Goal: Check status: Check status

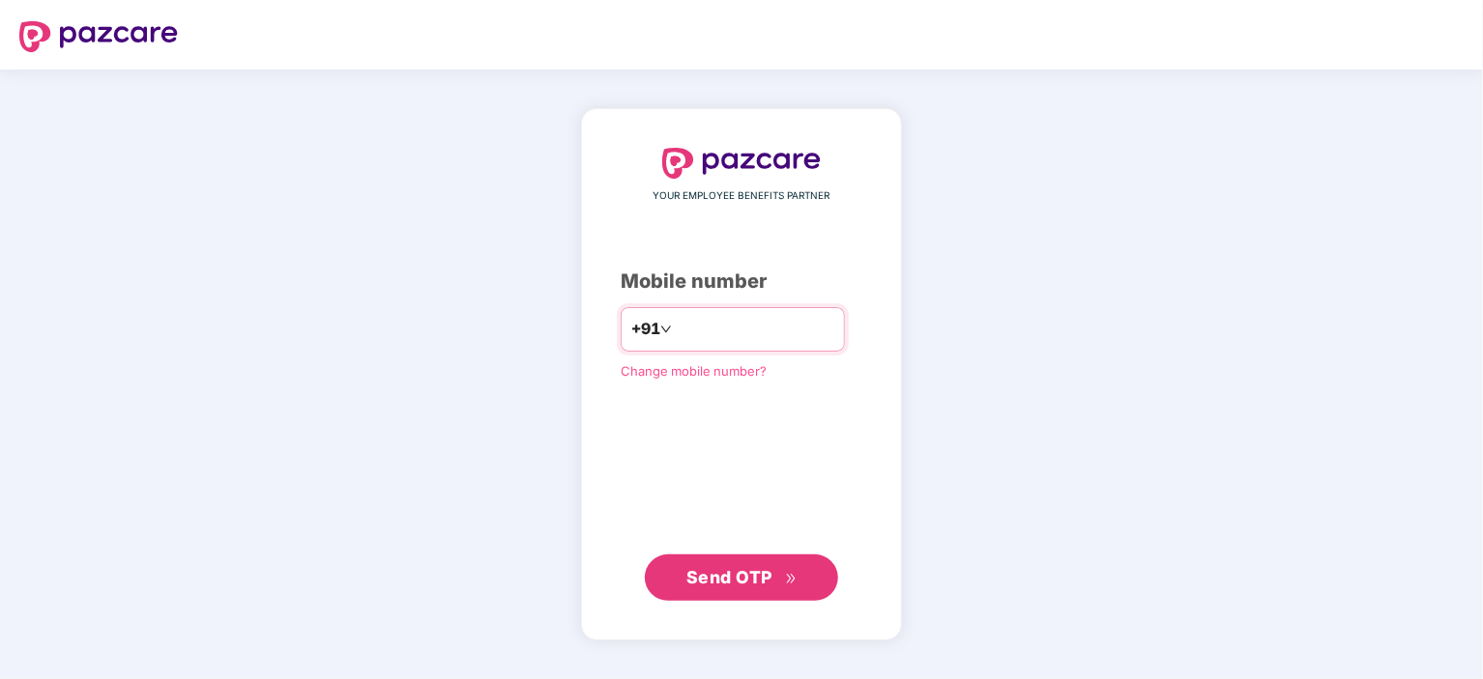
click at [677, 324] on input "number" at bounding box center [755, 329] width 159 height 31
type input "**********"
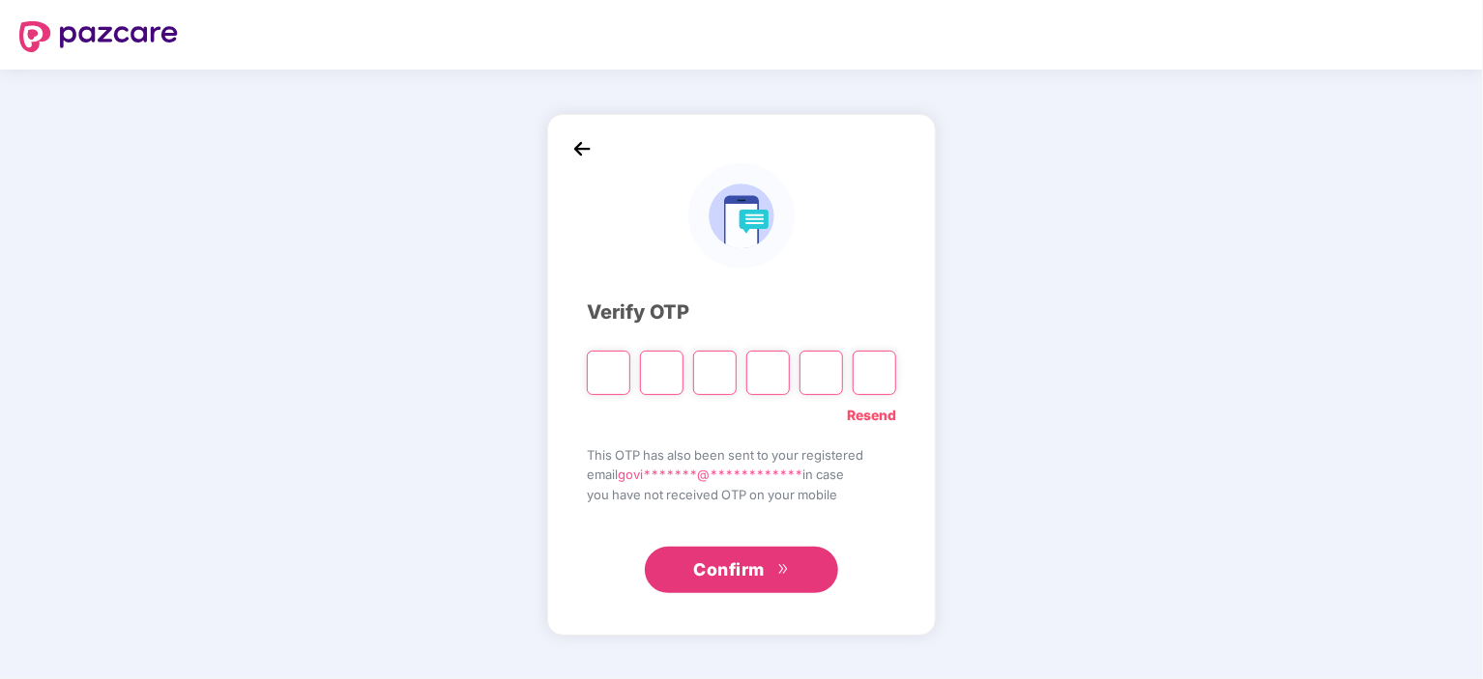
paste input "*"
type input "*"
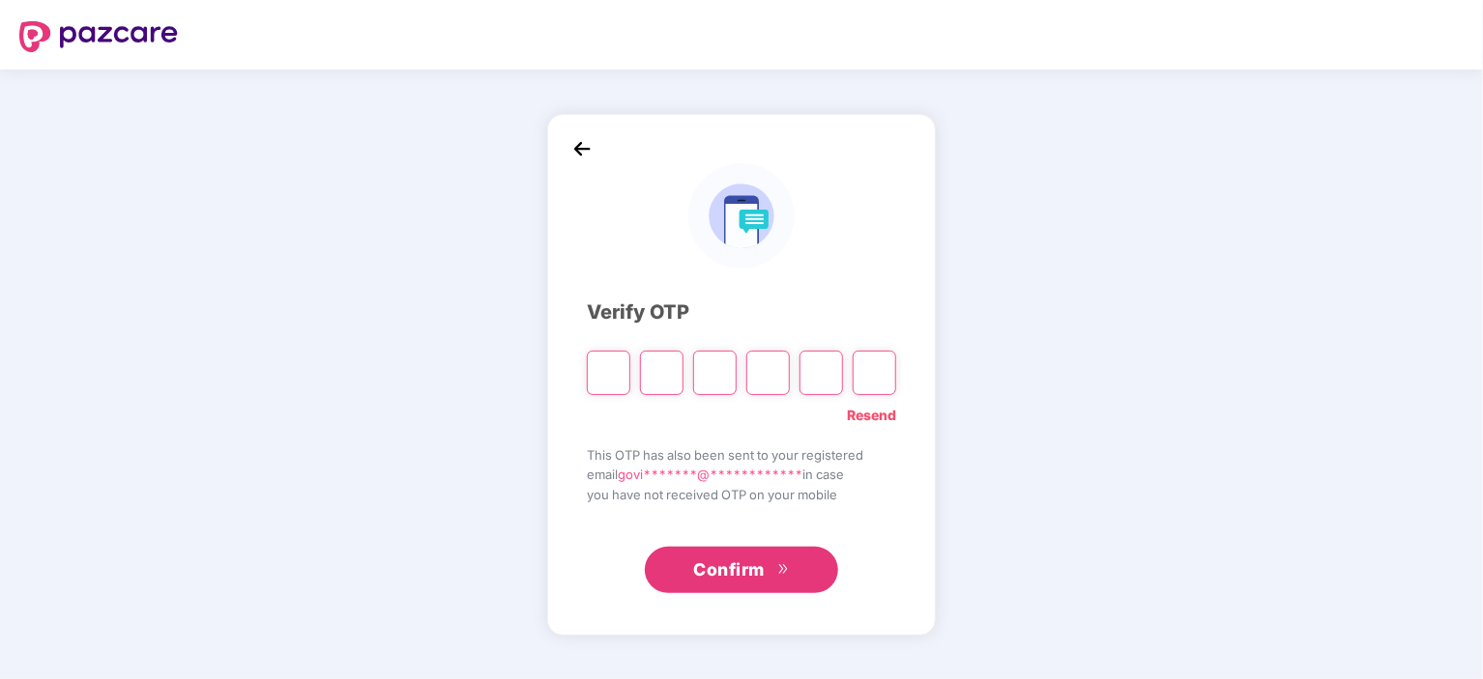
type input "*"
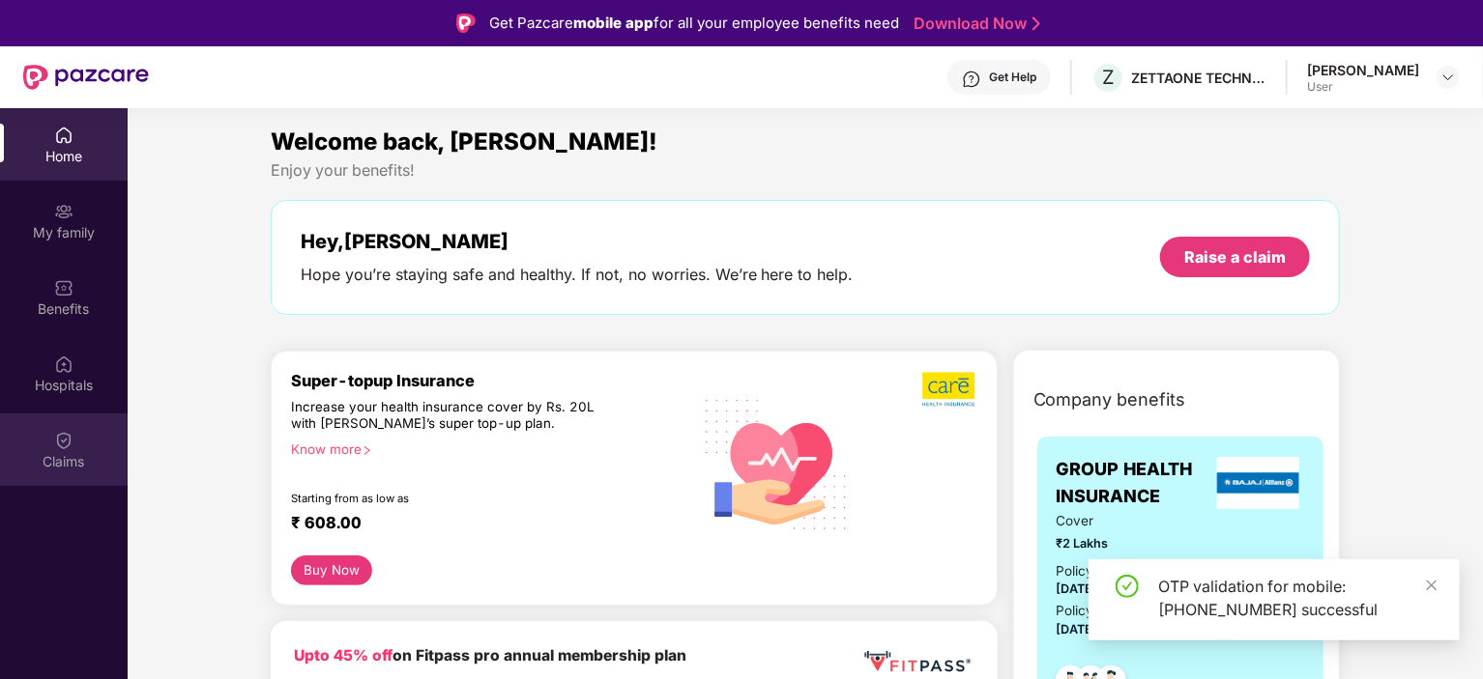
click at [79, 447] on div "Claims" at bounding box center [64, 450] width 128 height 72
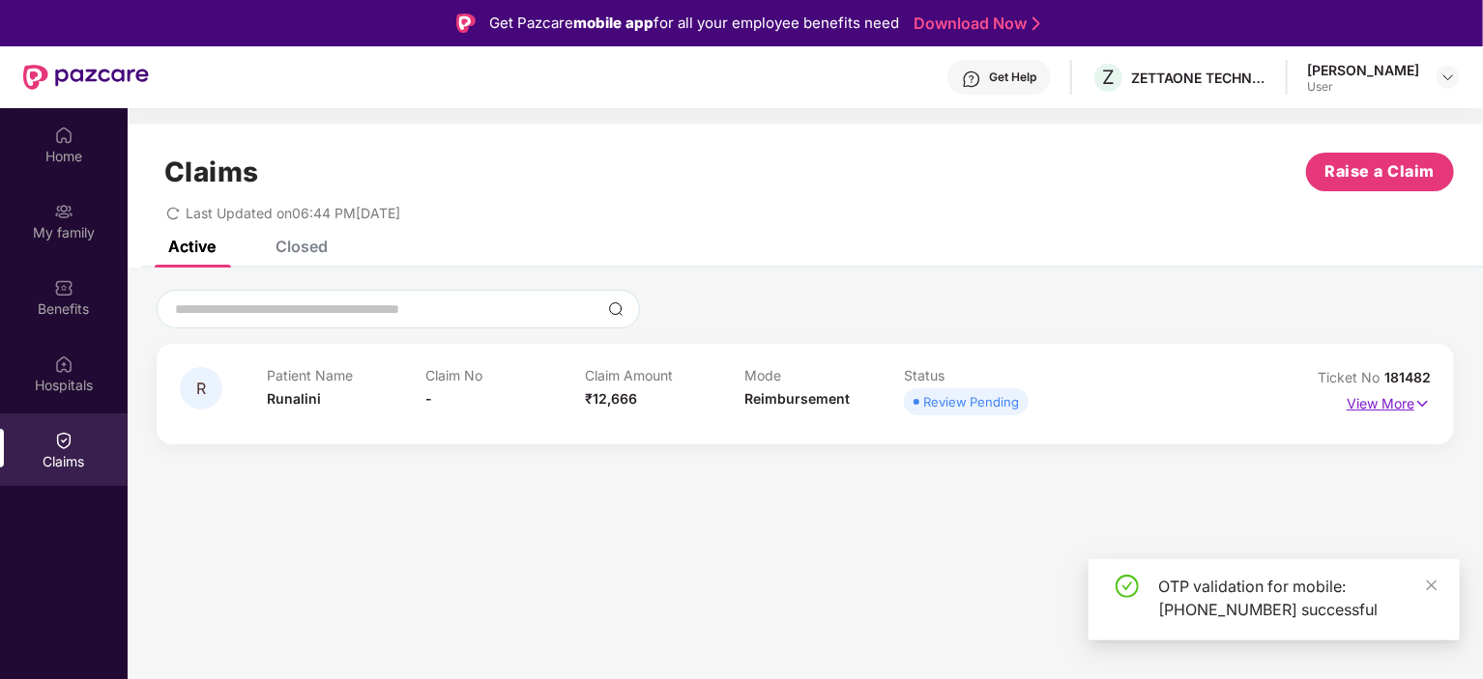
click at [1373, 401] on p "View More" at bounding box center [1388, 402] width 84 height 26
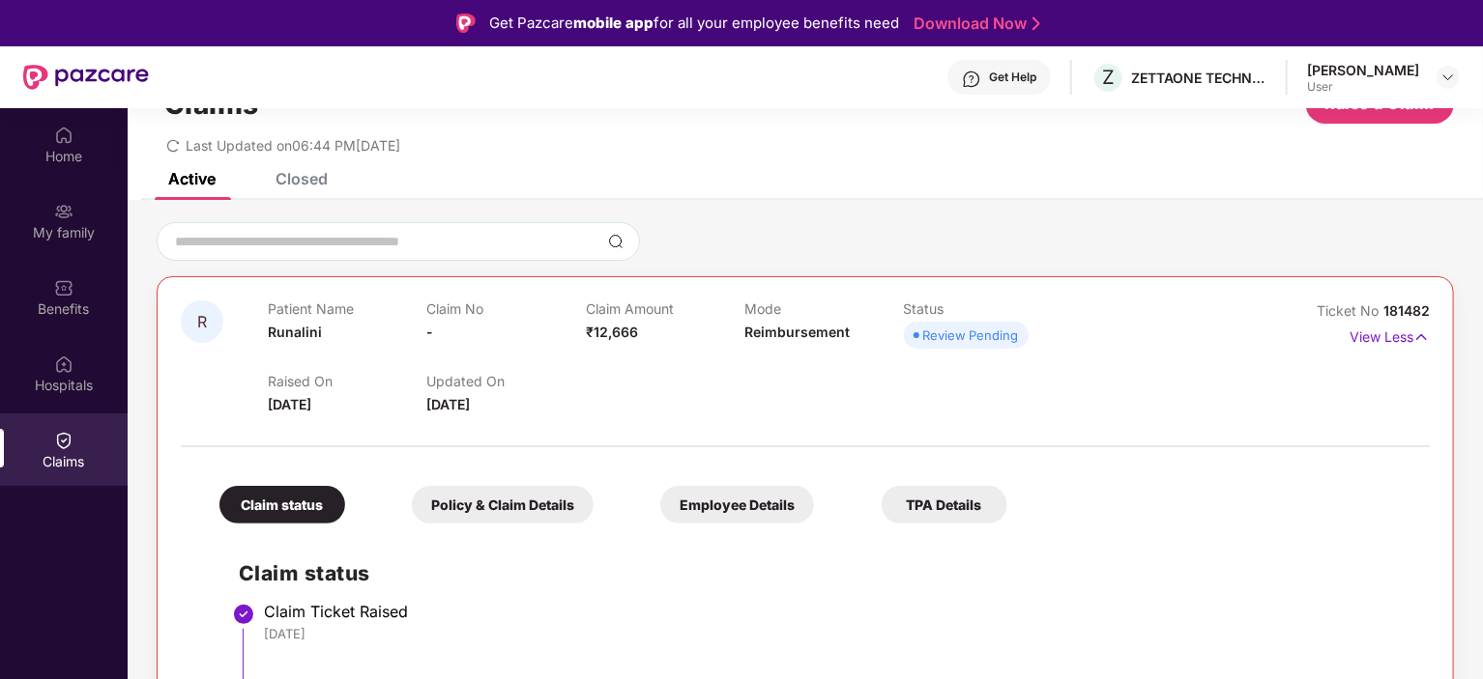
scroll to position [97, 0]
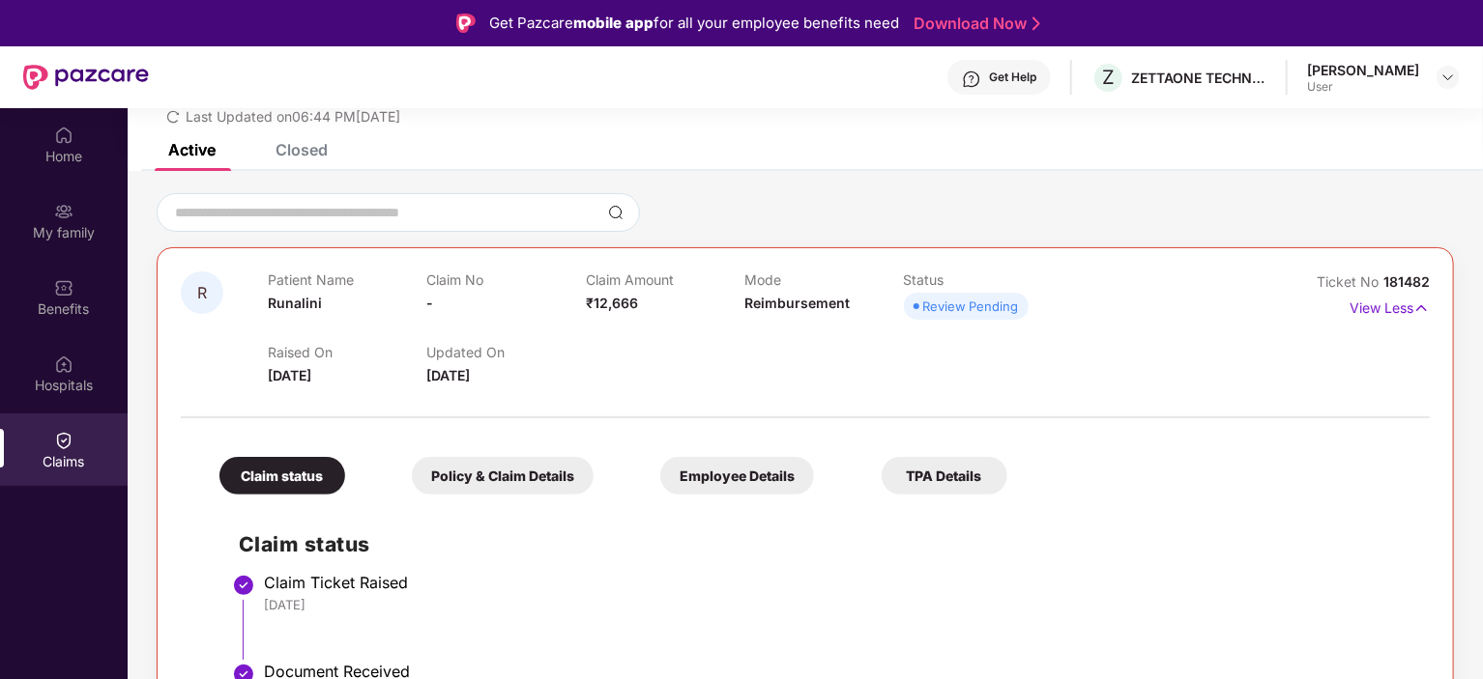
click at [950, 310] on div "Review Pending" at bounding box center [971, 306] width 96 height 19
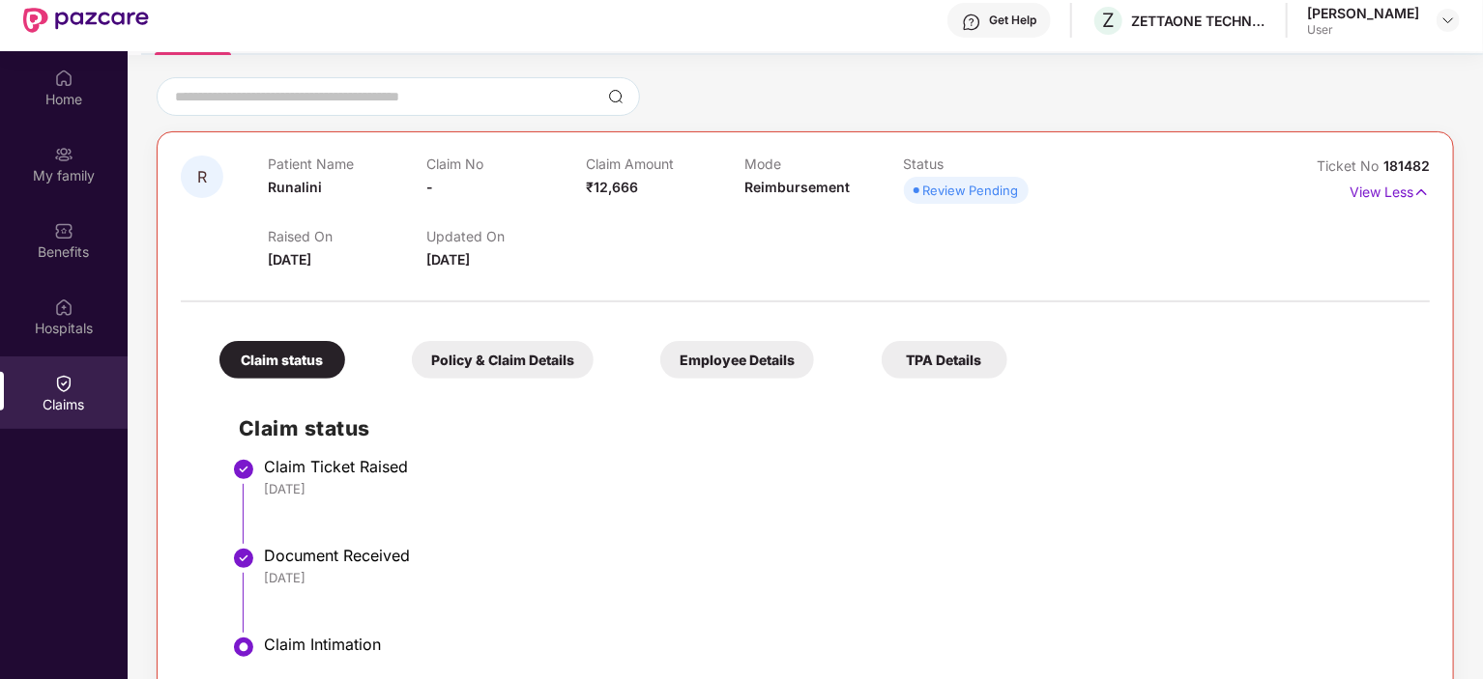
scroll to position [108, 0]
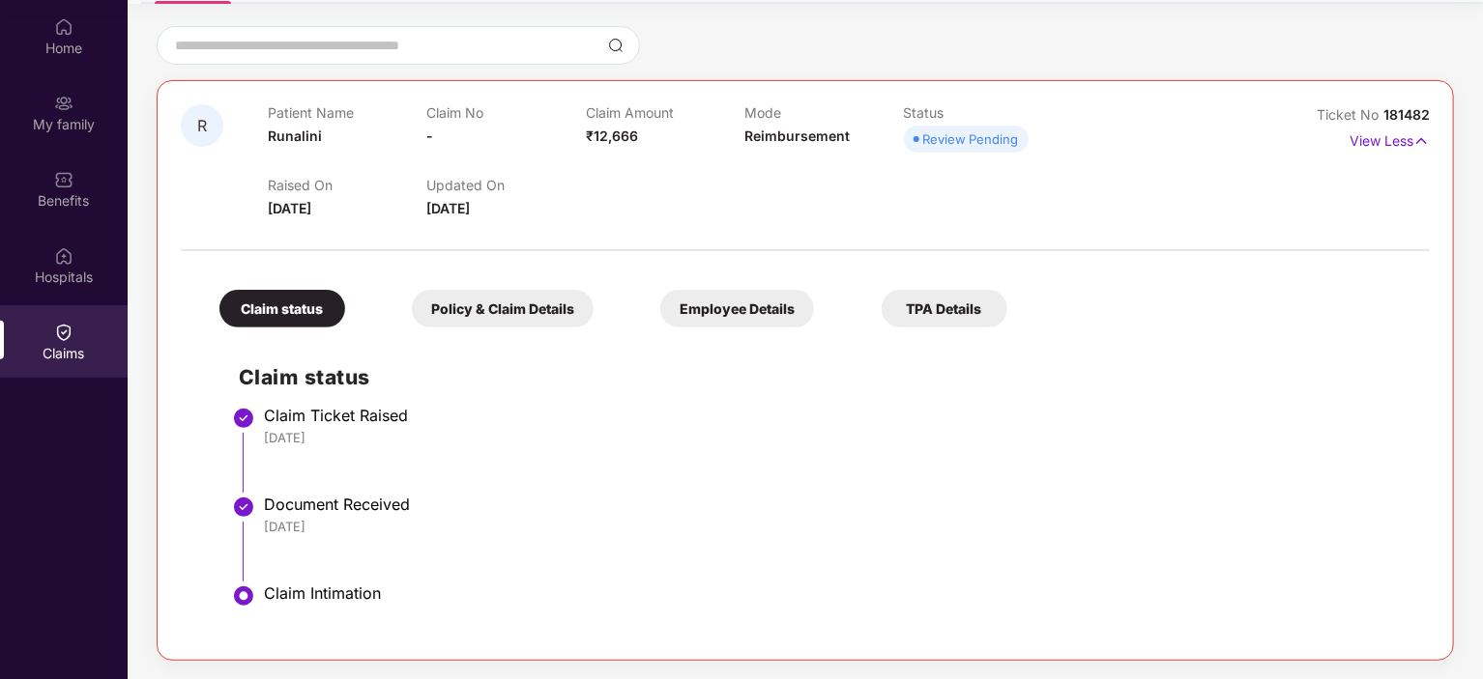
click at [318, 585] on div "Claim Intimation" at bounding box center [837, 593] width 1146 height 19
click at [334, 519] on div "[DATE]" at bounding box center [837, 526] width 1146 height 17
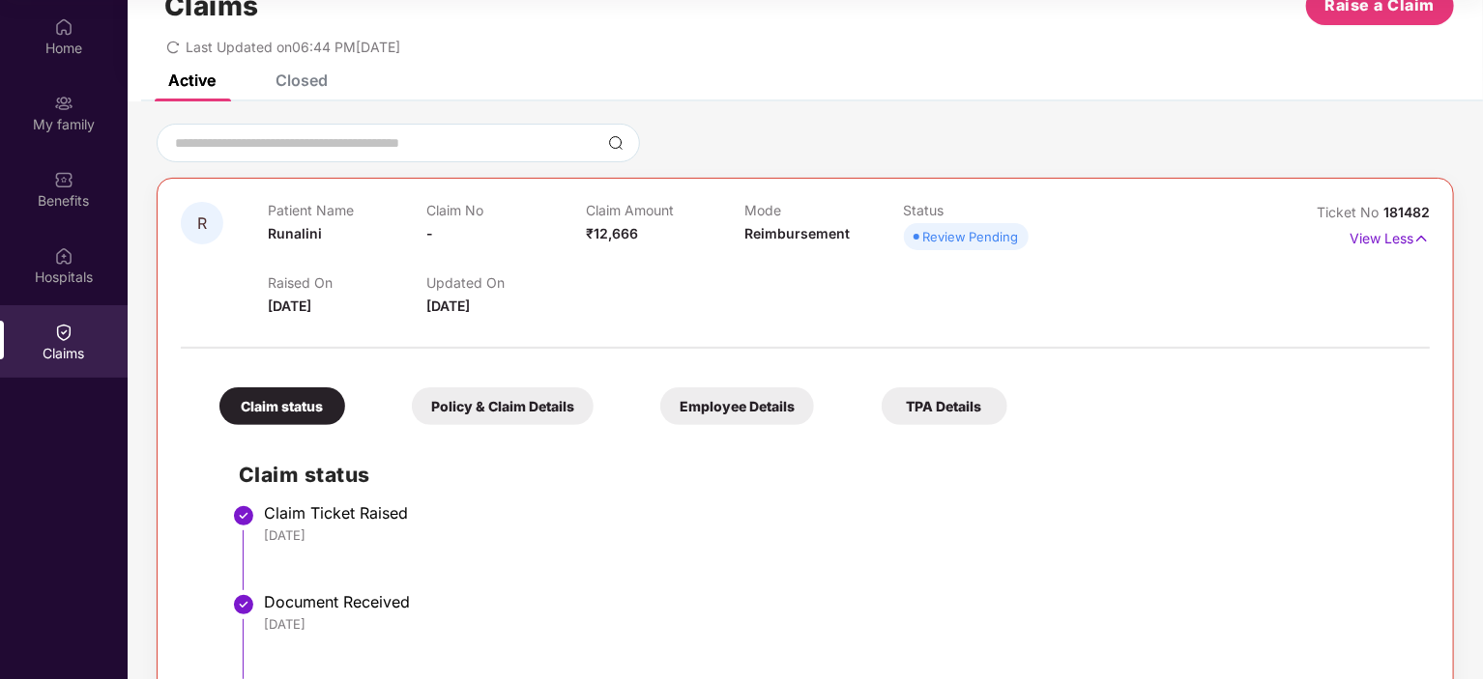
scroll to position [0, 0]
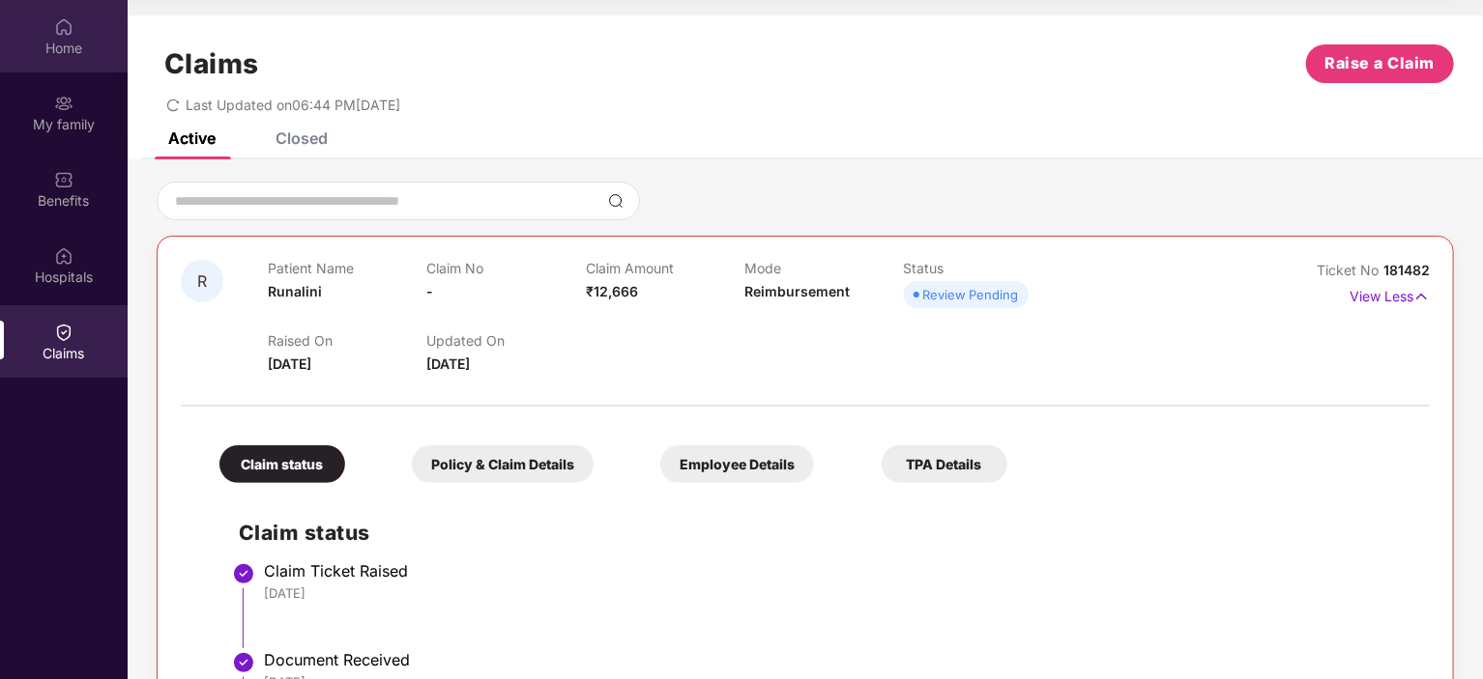
click at [73, 45] on div "Home" at bounding box center [64, 48] width 128 height 19
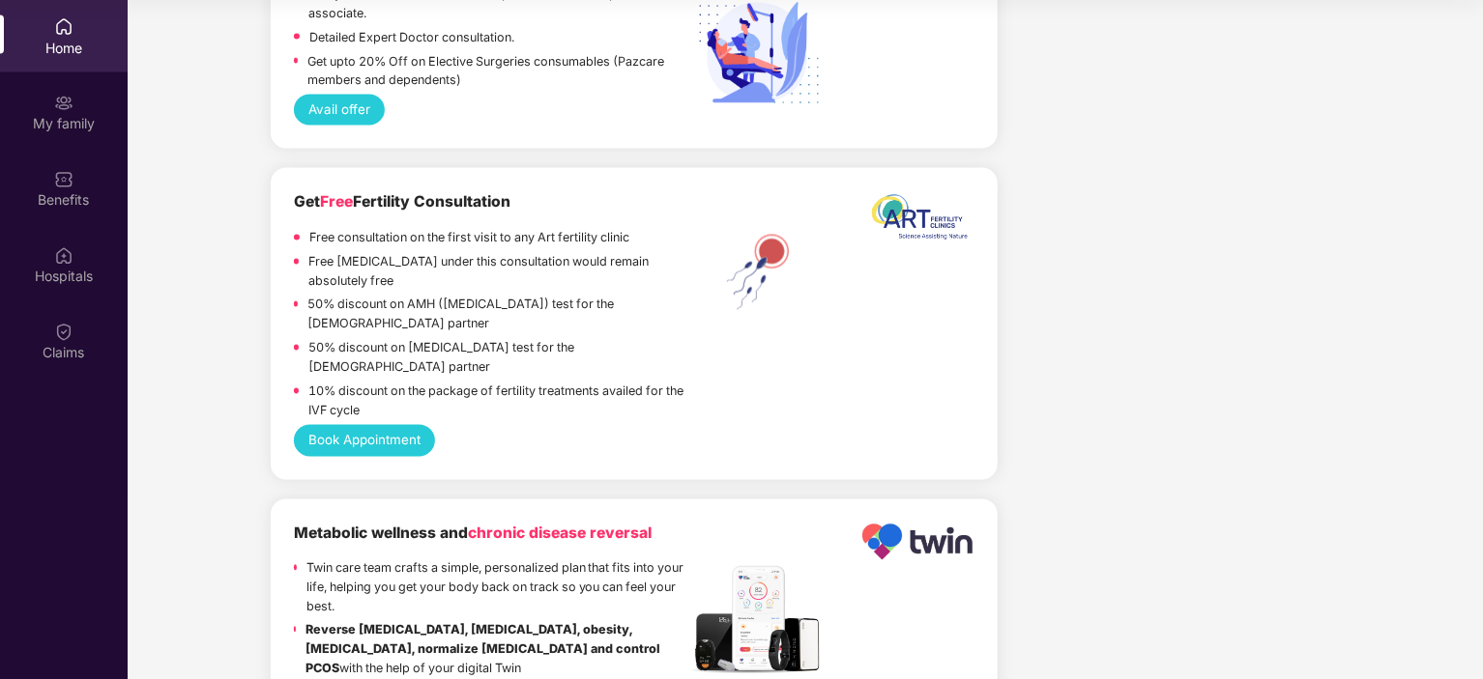
scroll to position [5553, 0]
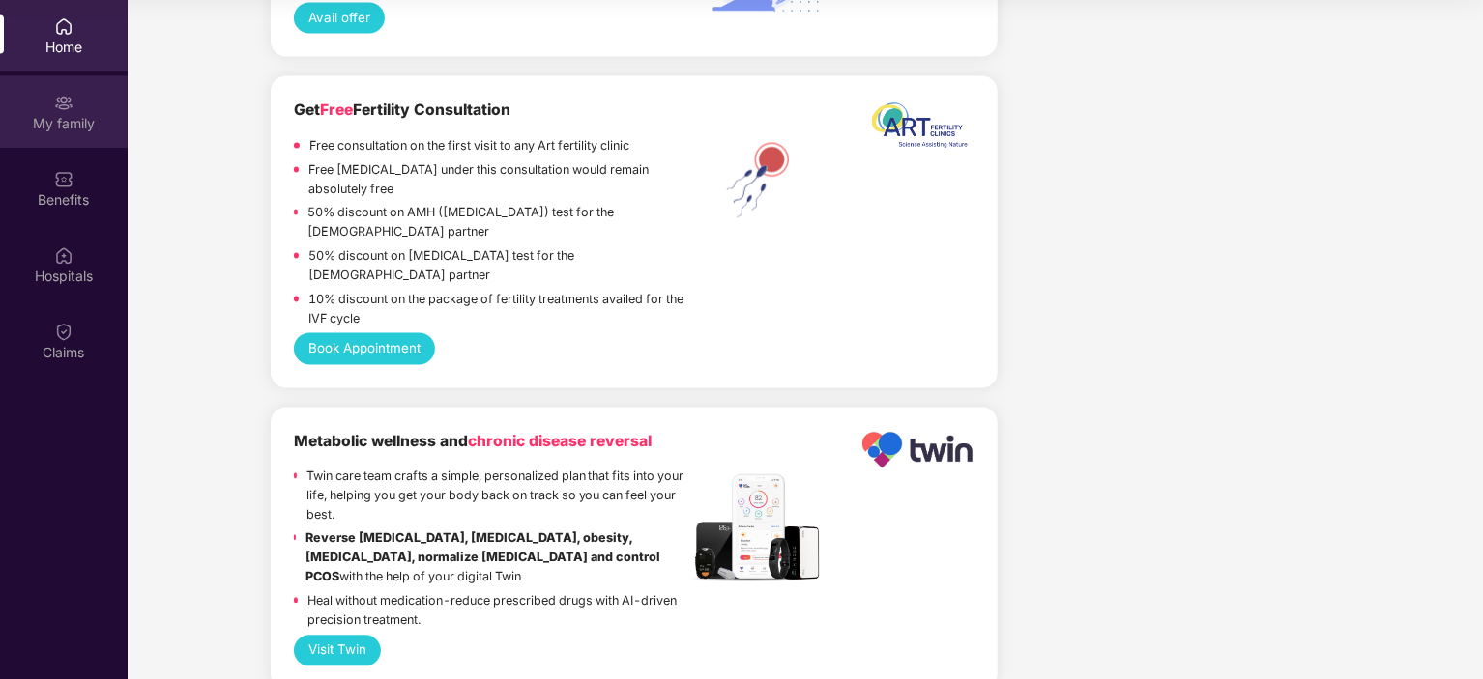
click at [62, 123] on div "My family" at bounding box center [64, 124] width 128 height 19
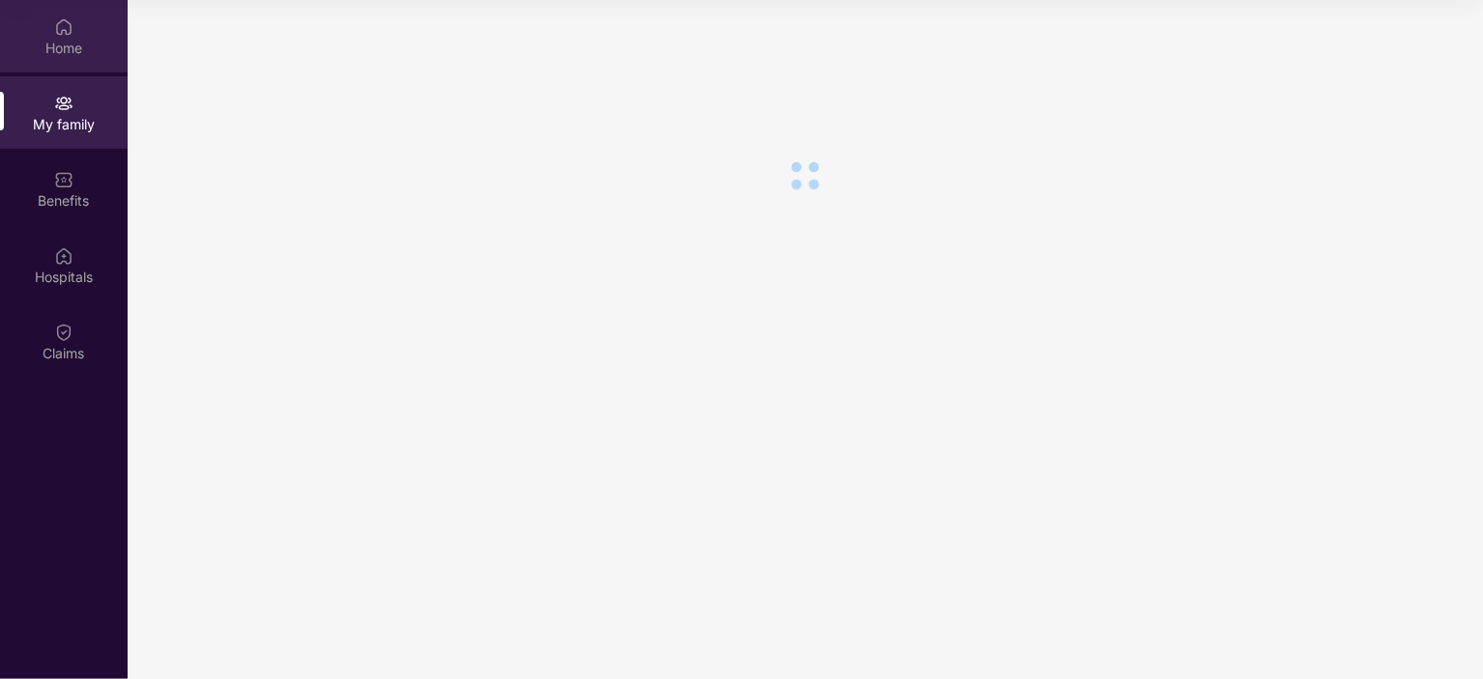
click at [77, 27] on div "Home" at bounding box center [64, 36] width 128 height 72
